Goal: Navigation & Orientation: Find specific page/section

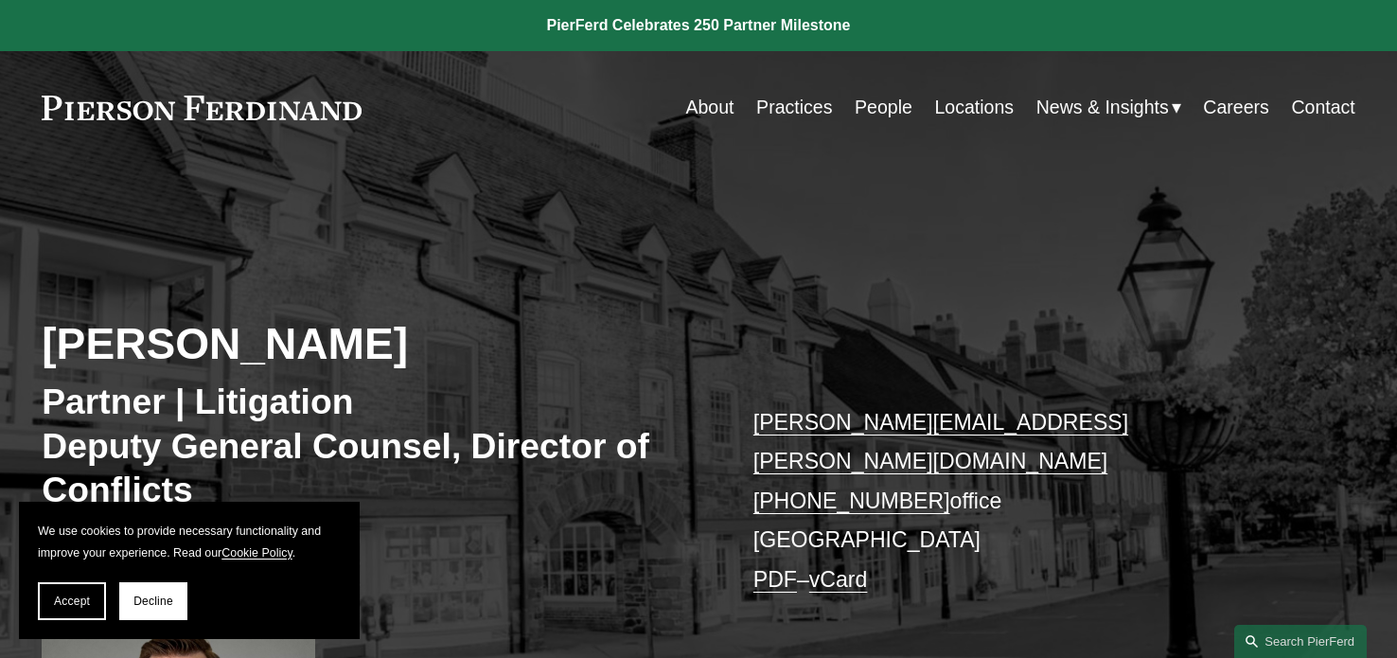
click at [882, 115] on link "People" at bounding box center [883, 107] width 58 height 37
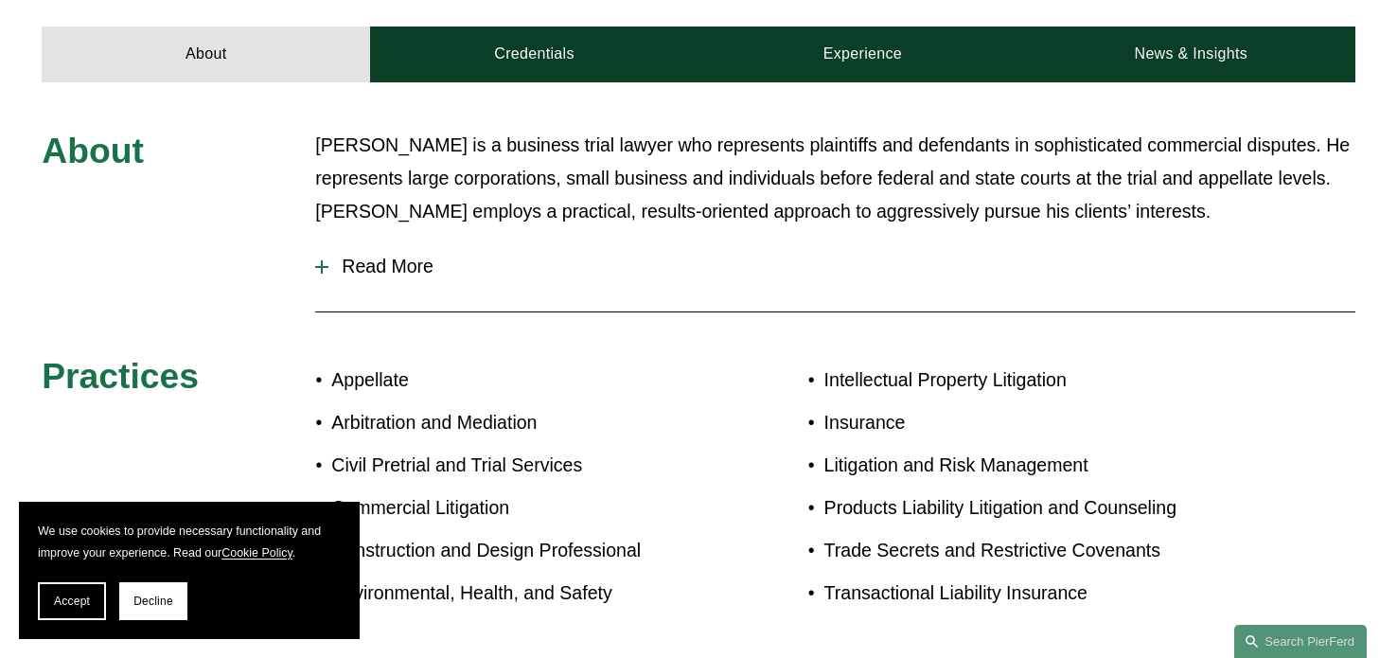
scroll to position [912, 0]
click at [372, 260] on button "Read More" at bounding box center [834, 266] width 1039 height 50
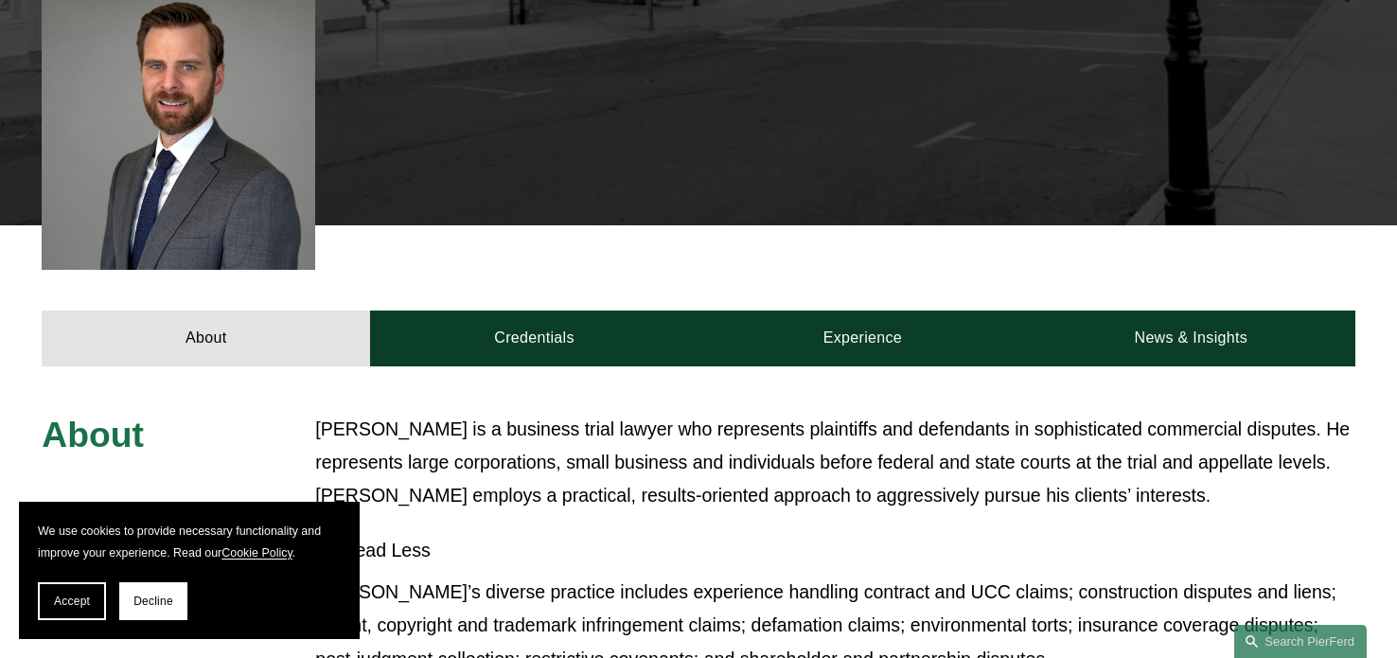
scroll to position [628, 0]
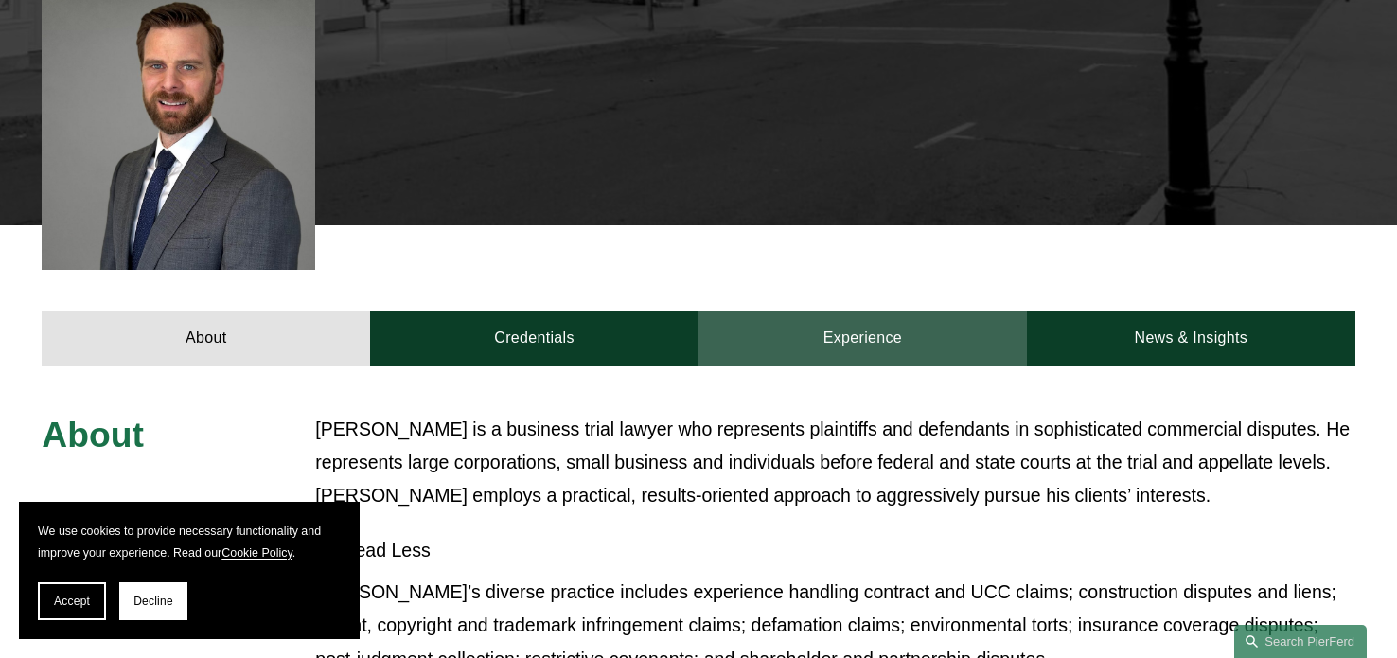
click at [939, 314] on link "Experience" at bounding box center [862, 338] width 328 height 57
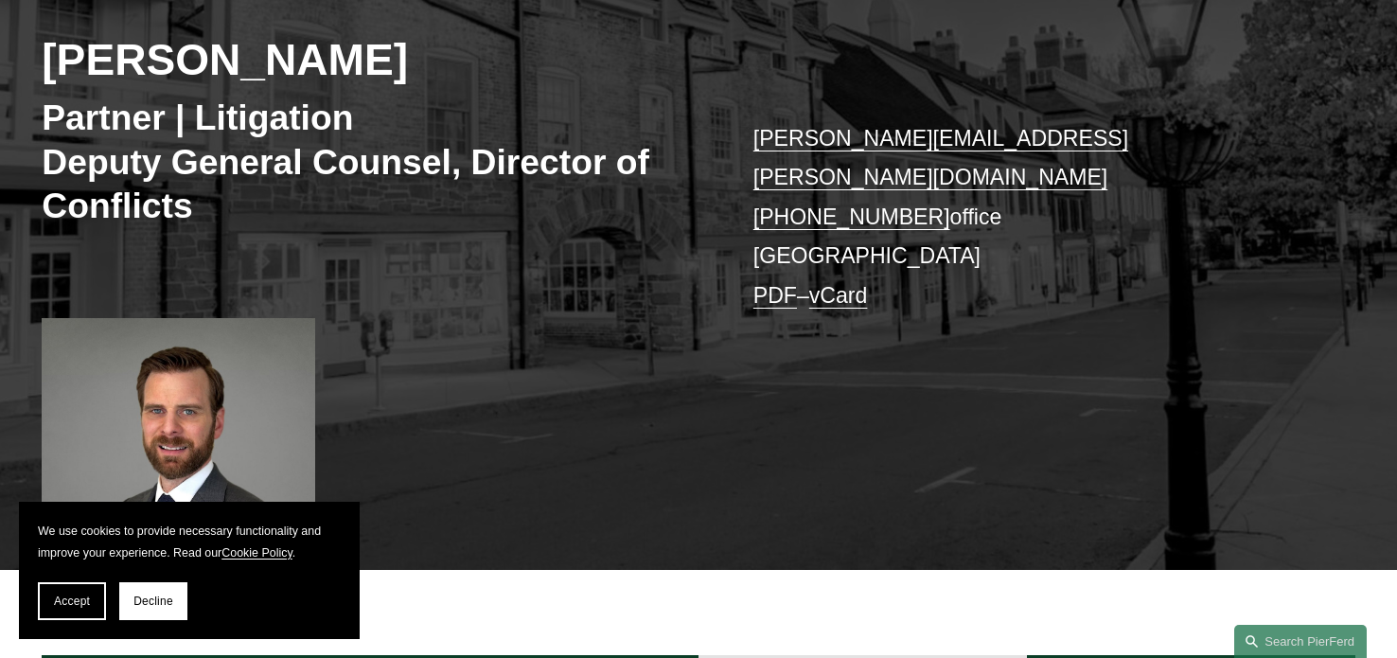
scroll to position [220, 0]
